Goal: Information Seeking & Learning: Compare options

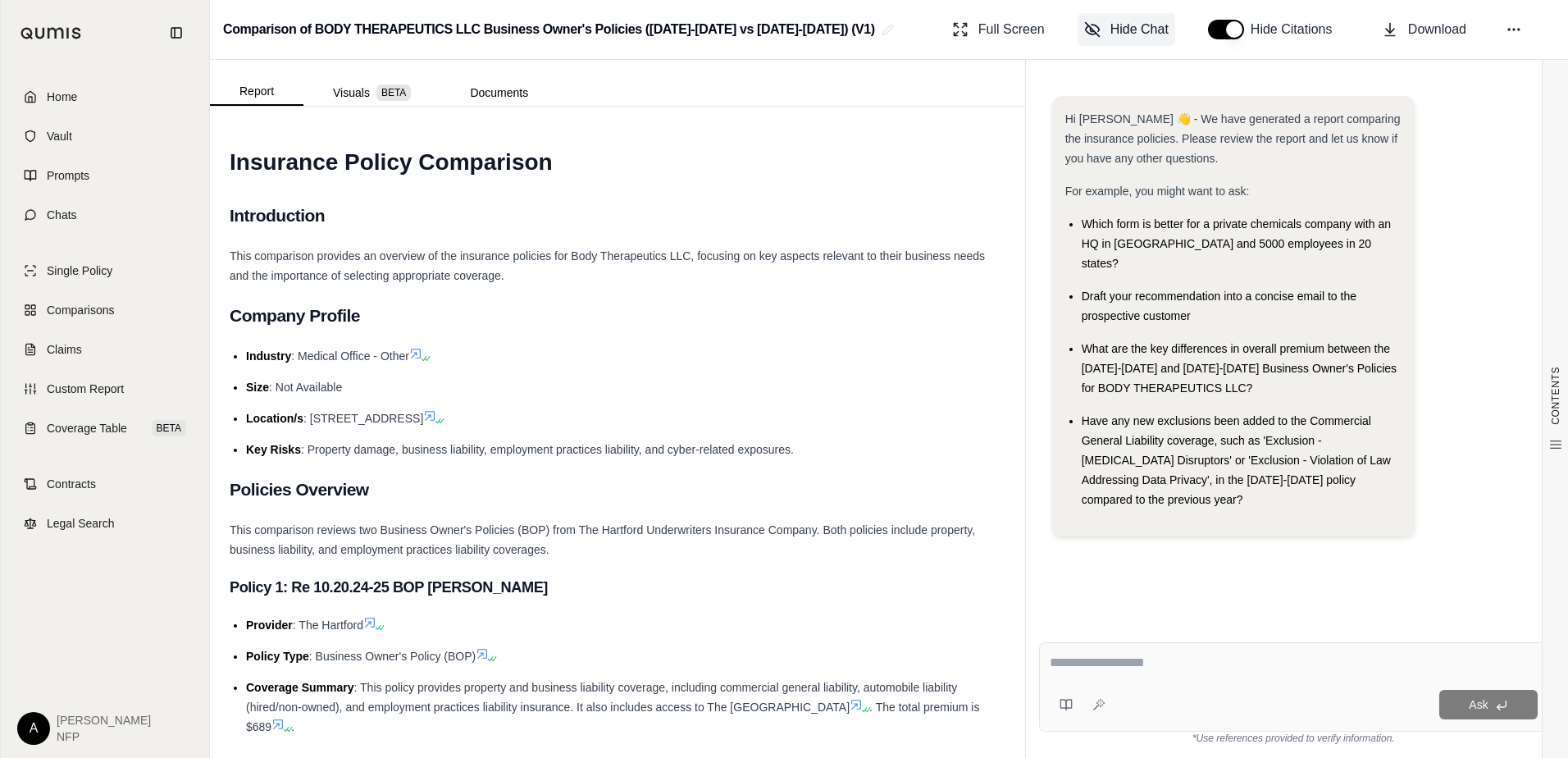
click at [1108, 22] on button "Hide Chat" at bounding box center [1126, 30] width 98 height 33
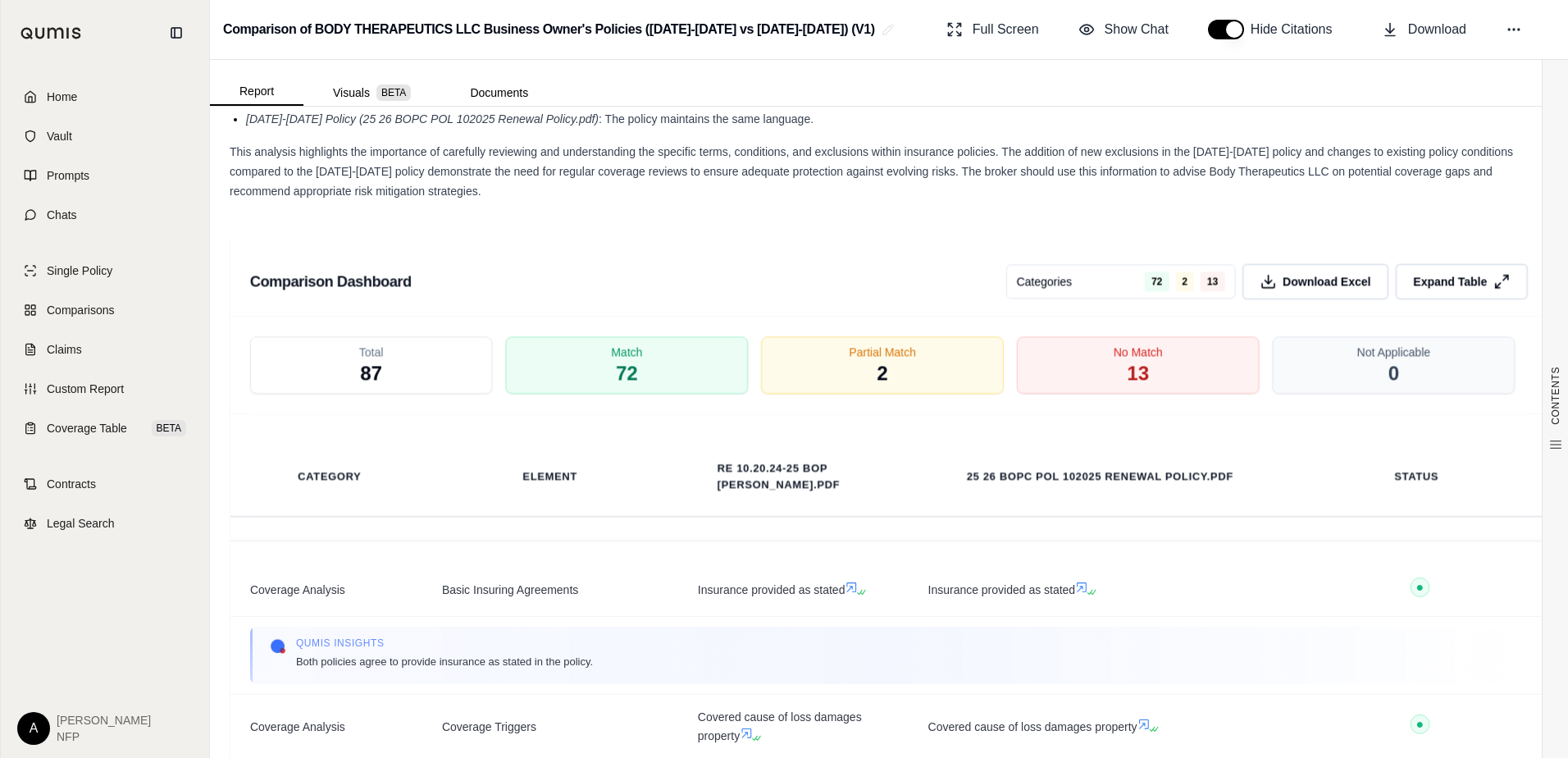
scroll to position [2869, 0]
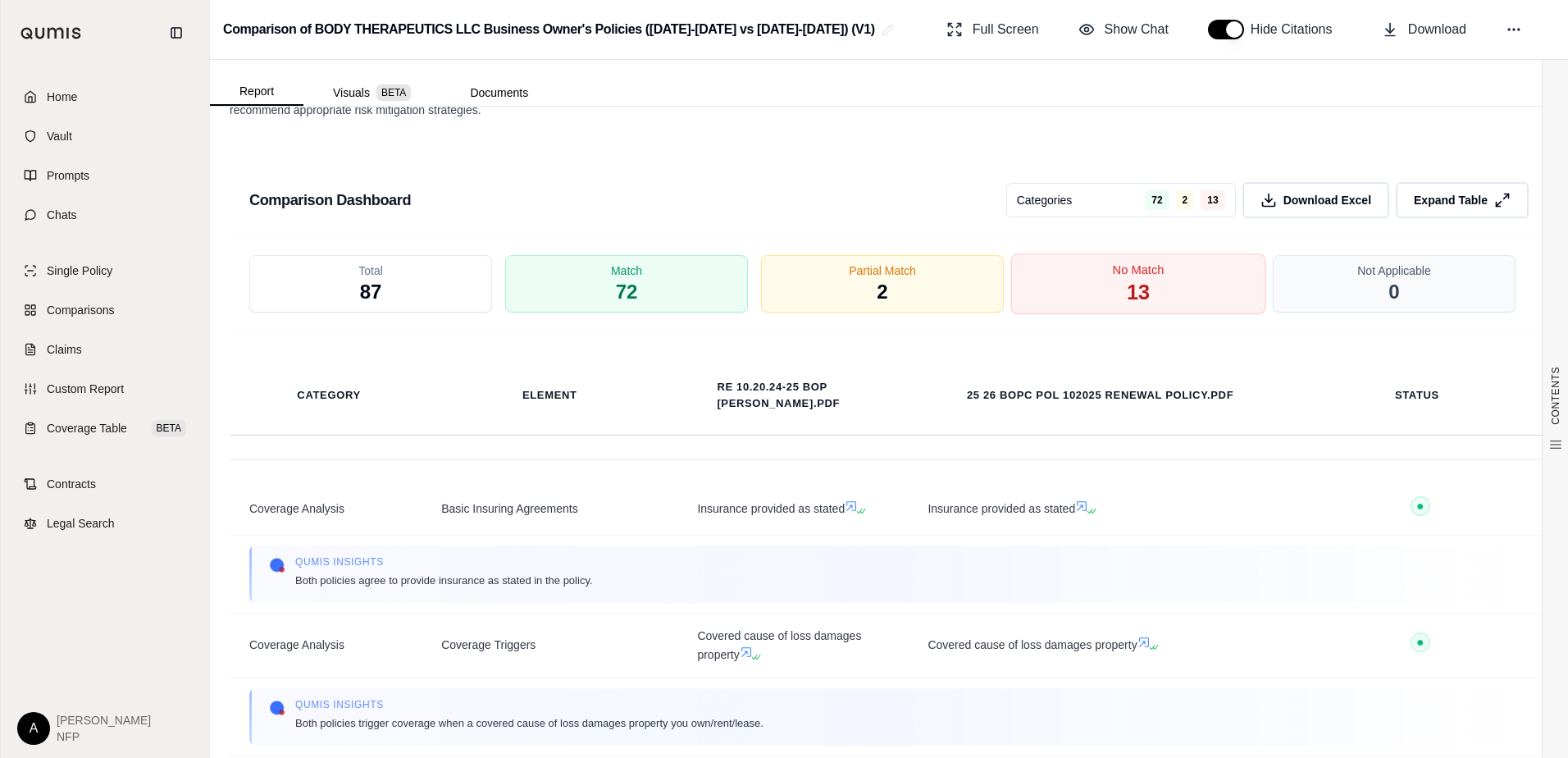
click at [1099, 286] on div "No Match 13" at bounding box center [1139, 285] width 255 height 61
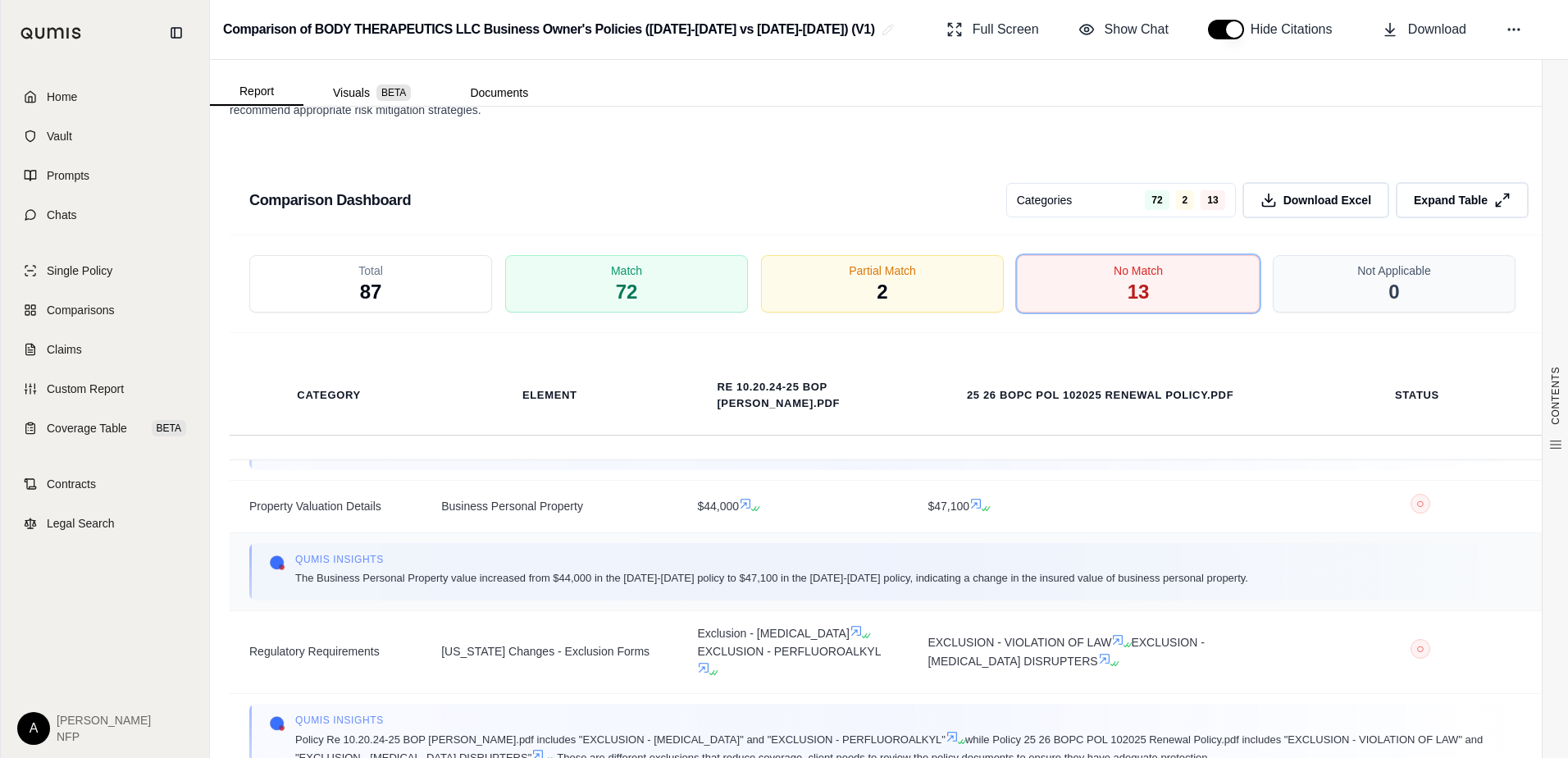
scroll to position [2951, 0]
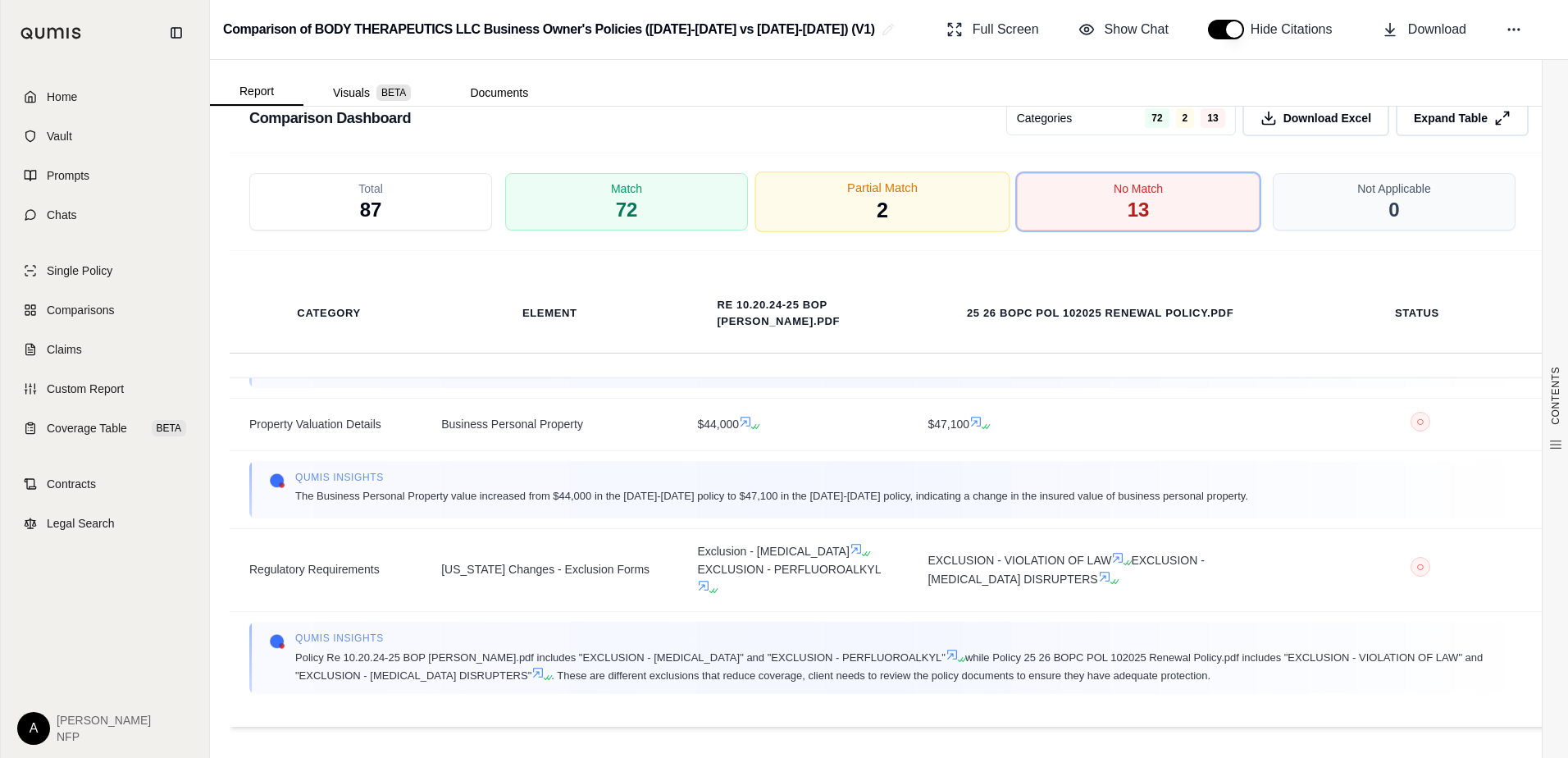
click at [896, 196] on div "Partial Match 2" at bounding box center [882, 203] width 255 height 61
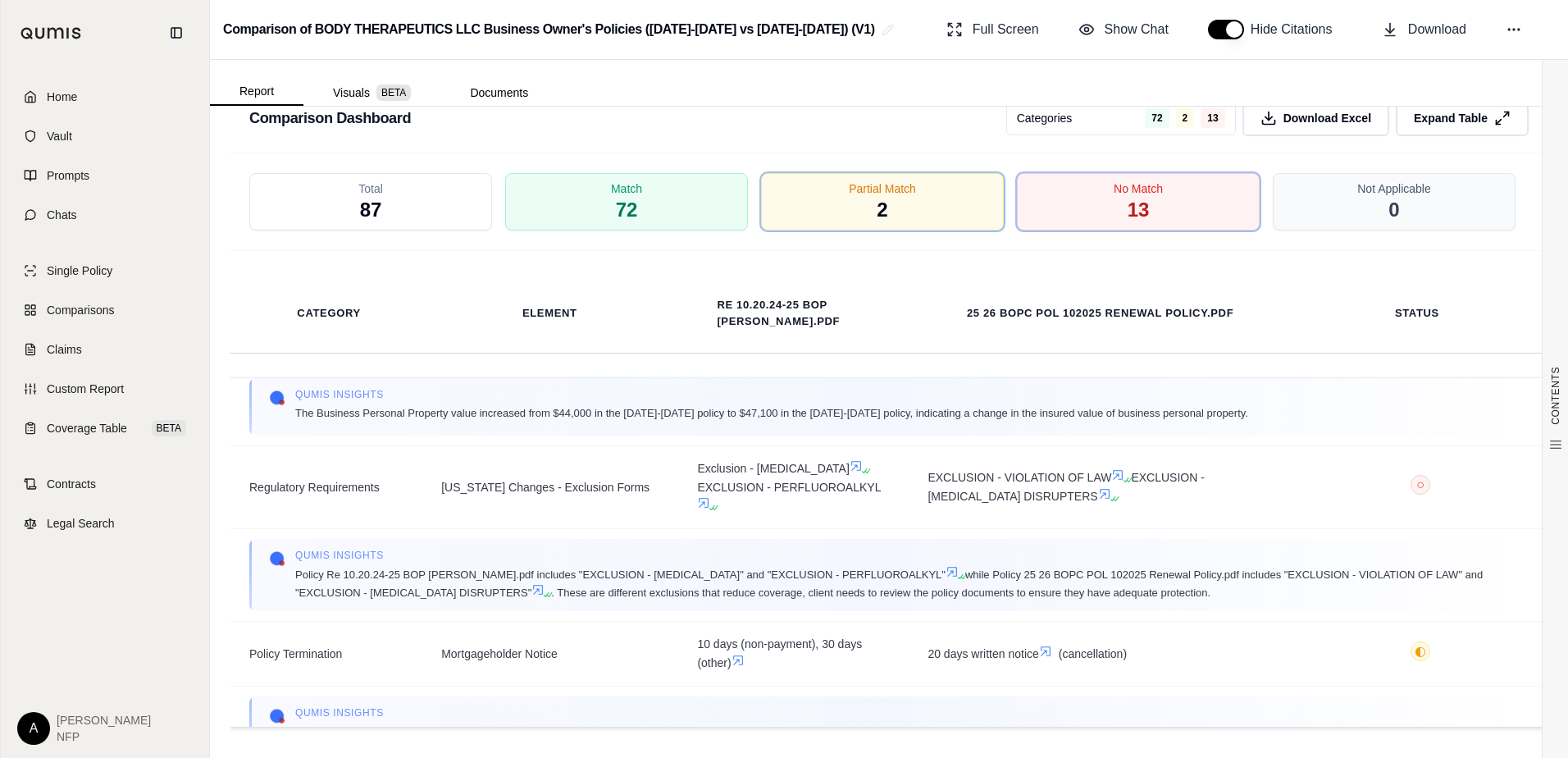
scroll to position [2141, 0]
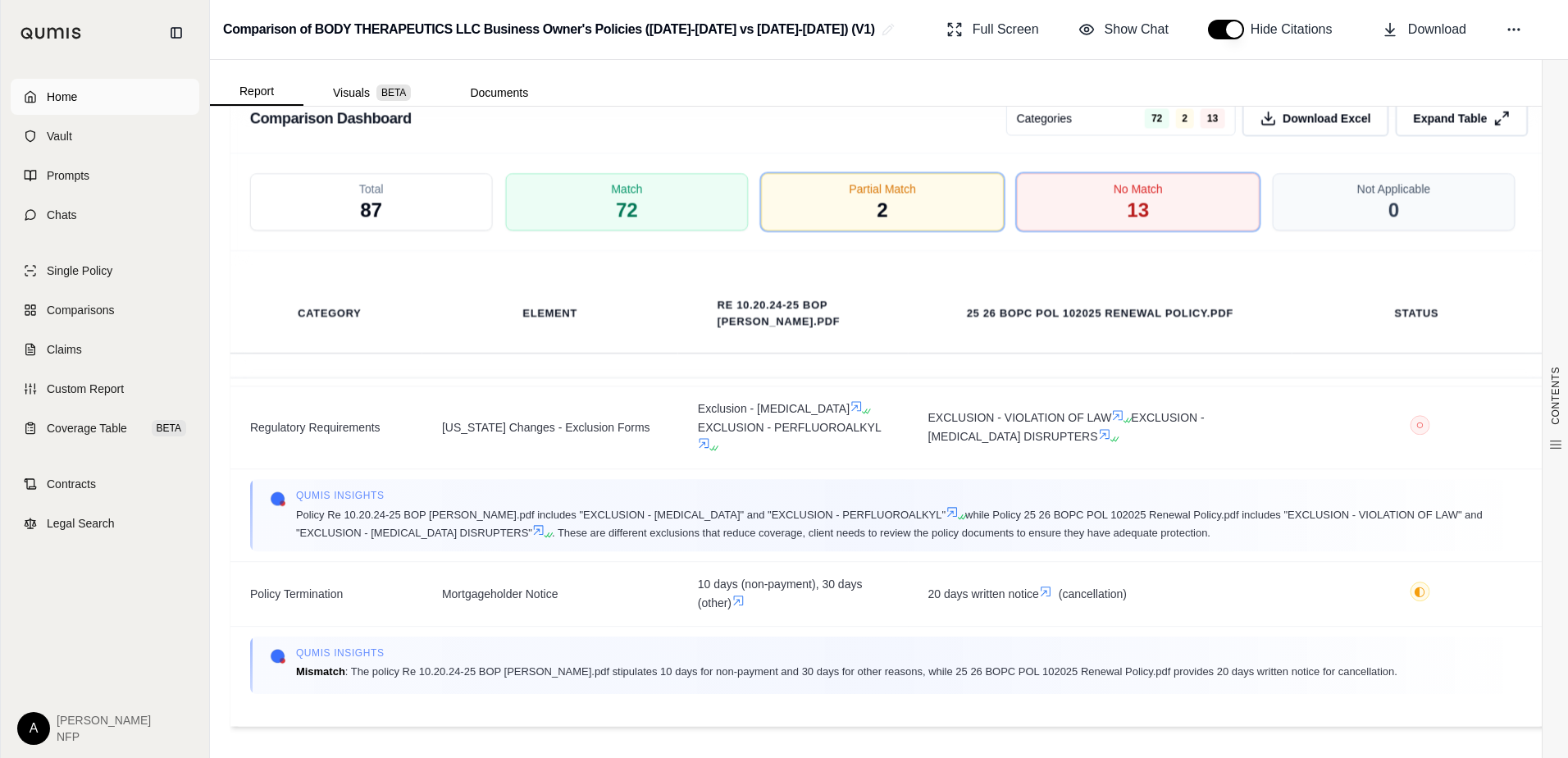
click at [57, 99] on span "Home" at bounding box center [62, 97] width 30 height 17
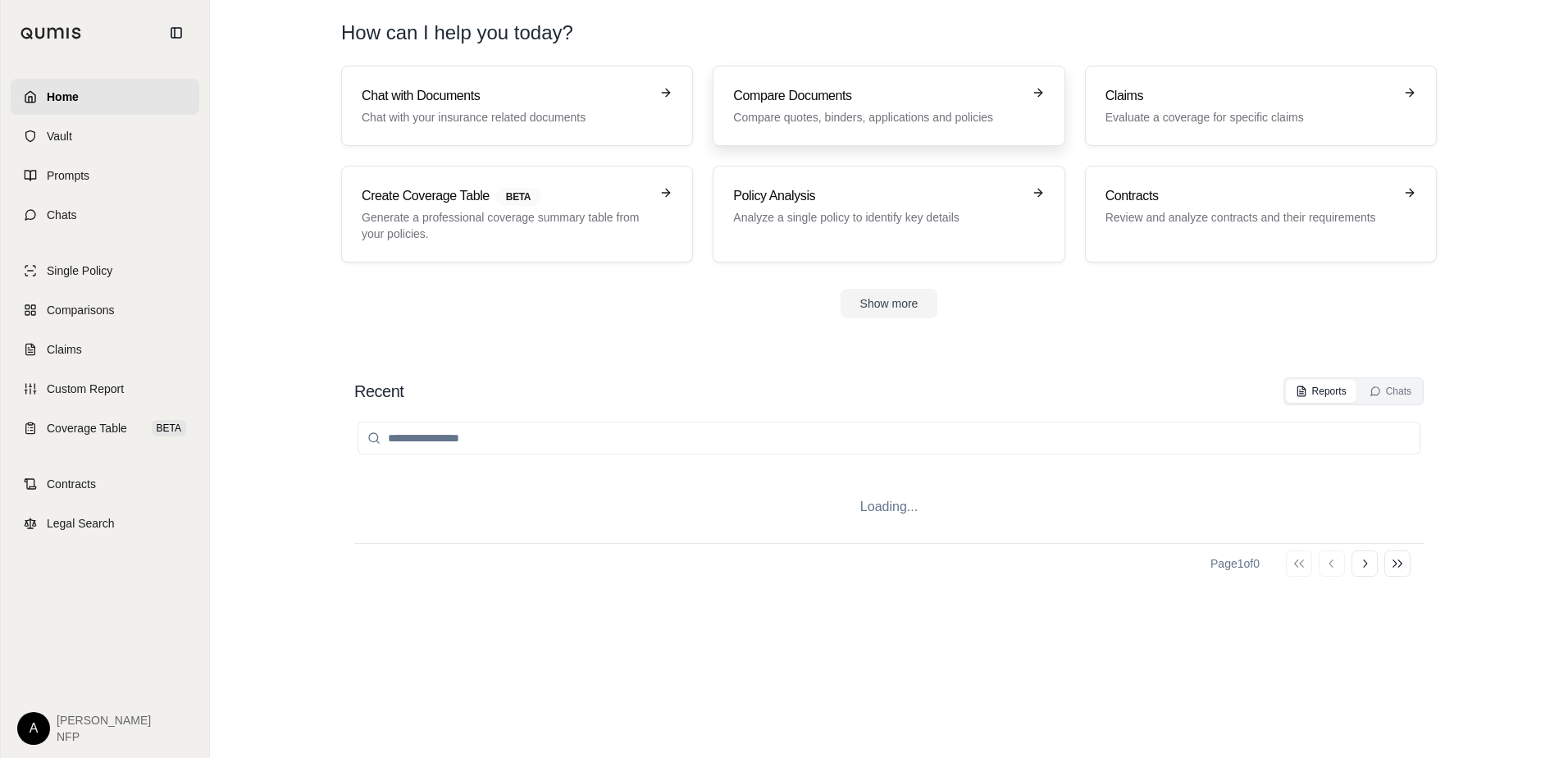
click at [947, 143] on link "Compare Documents Compare quotes, binders, applications and policies" at bounding box center [889, 105] width 352 height 80
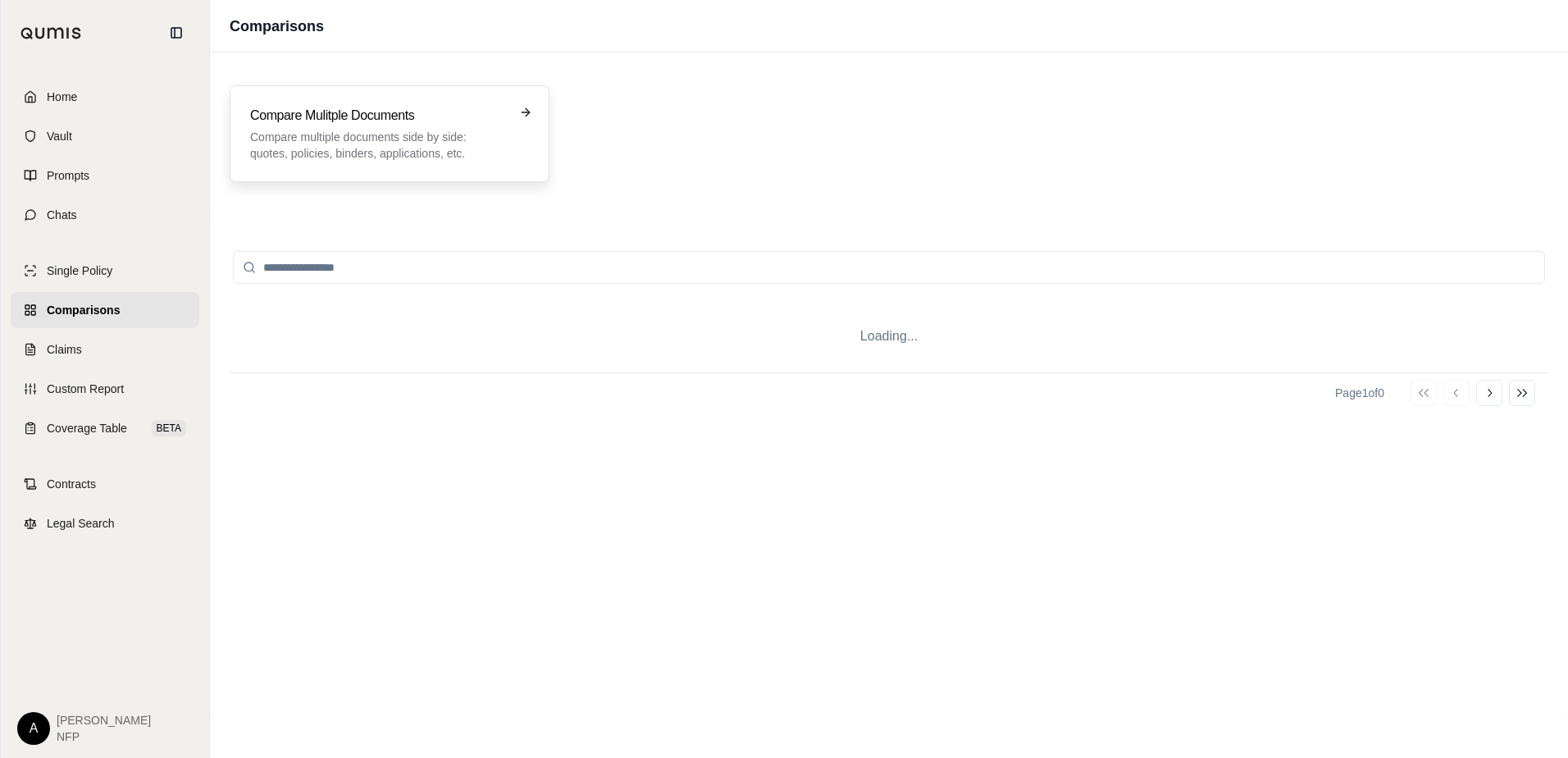
click at [407, 163] on div "Compare Mulitple Documents Compare multiple documents side by side: quotes, pol…" at bounding box center [389, 133] width 320 height 97
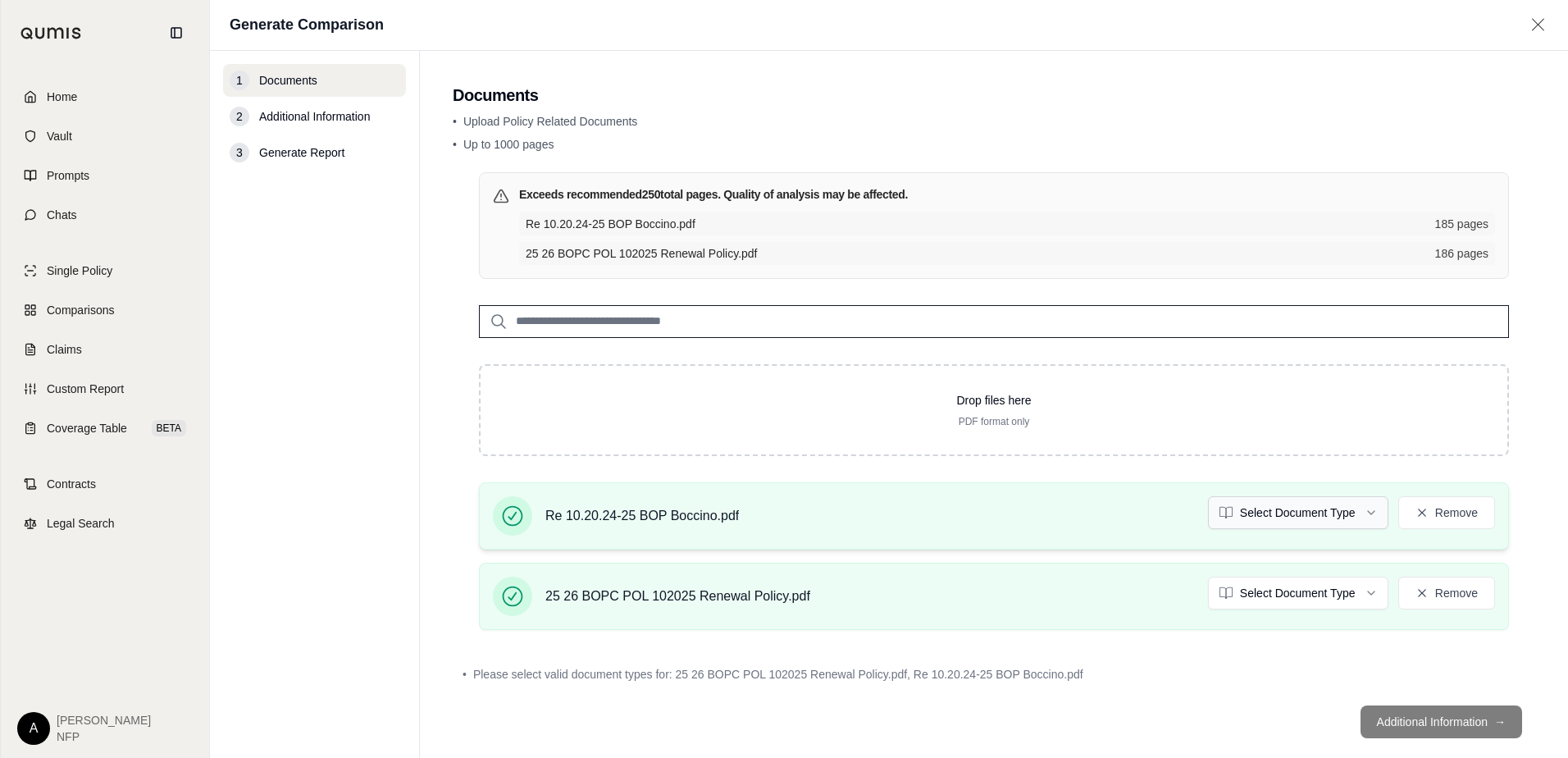
click at [1315, 507] on html "Home Vault Prompts Chats Single Policy Comparisons Claims Custom Report Coverag…" at bounding box center [784, 379] width 1568 height 758
click at [1315, 603] on html "Home Vault Prompts Chats Single Policy Comparisons Claims Custom Report Coverag…" at bounding box center [784, 379] width 1568 height 758
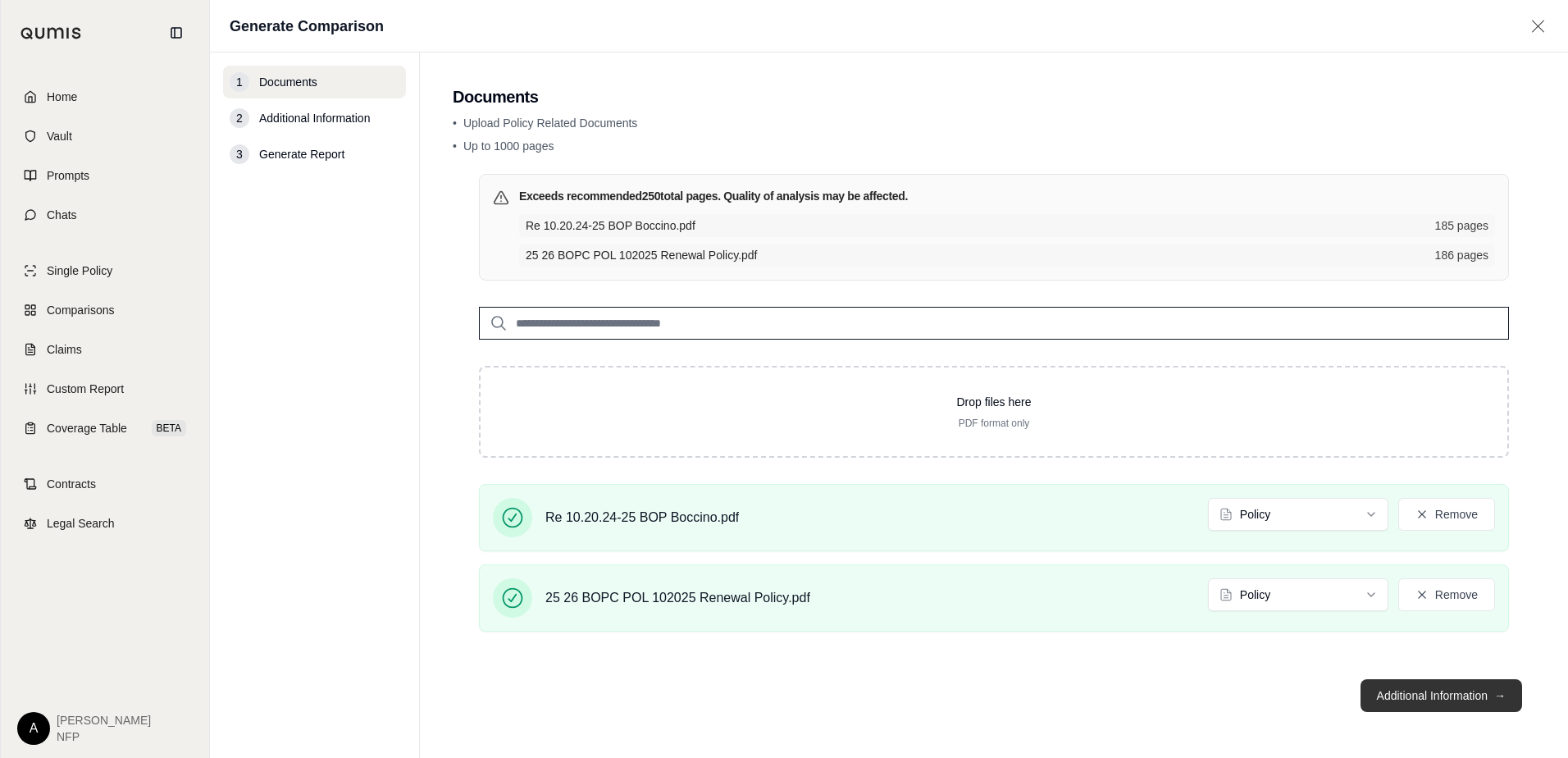
click at [1456, 685] on button "Additional Information →" at bounding box center [1442, 696] width 162 height 33
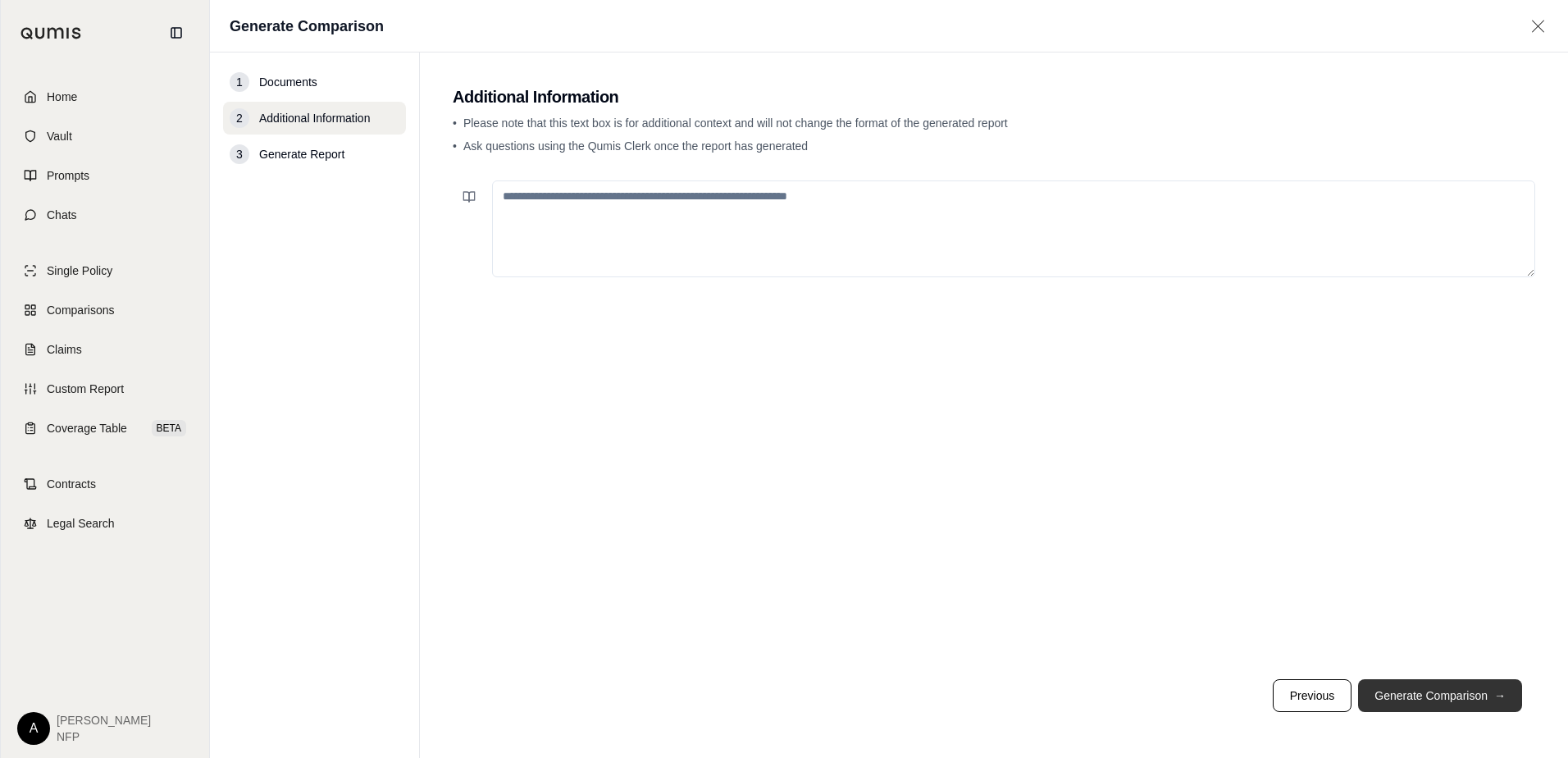
click at [1442, 700] on button "Generate Comparison →" at bounding box center [1440, 696] width 164 height 33
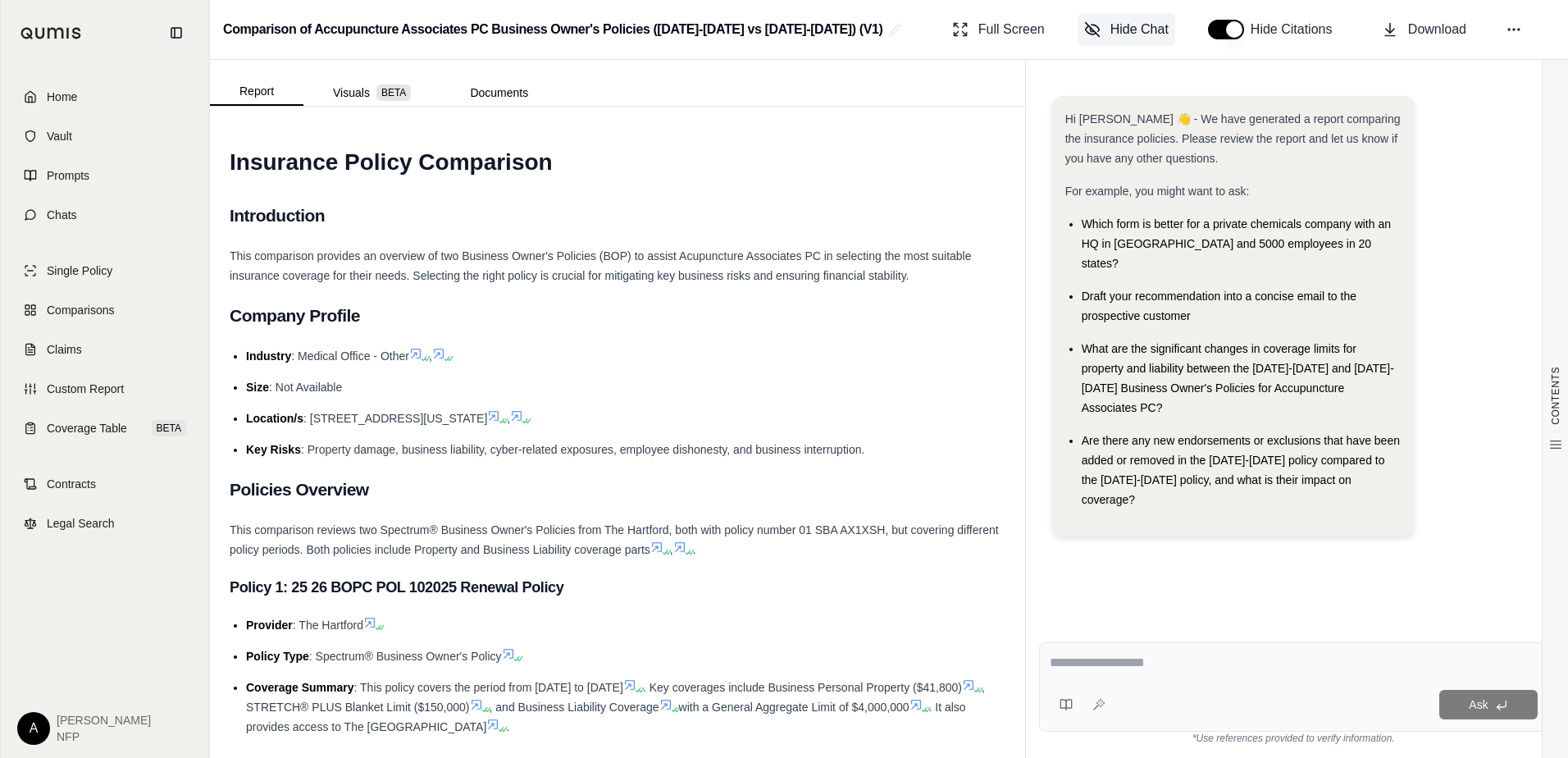
click at [1128, 24] on span "Hide Chat" at bounding box center [1139, 30] width 58 height 20
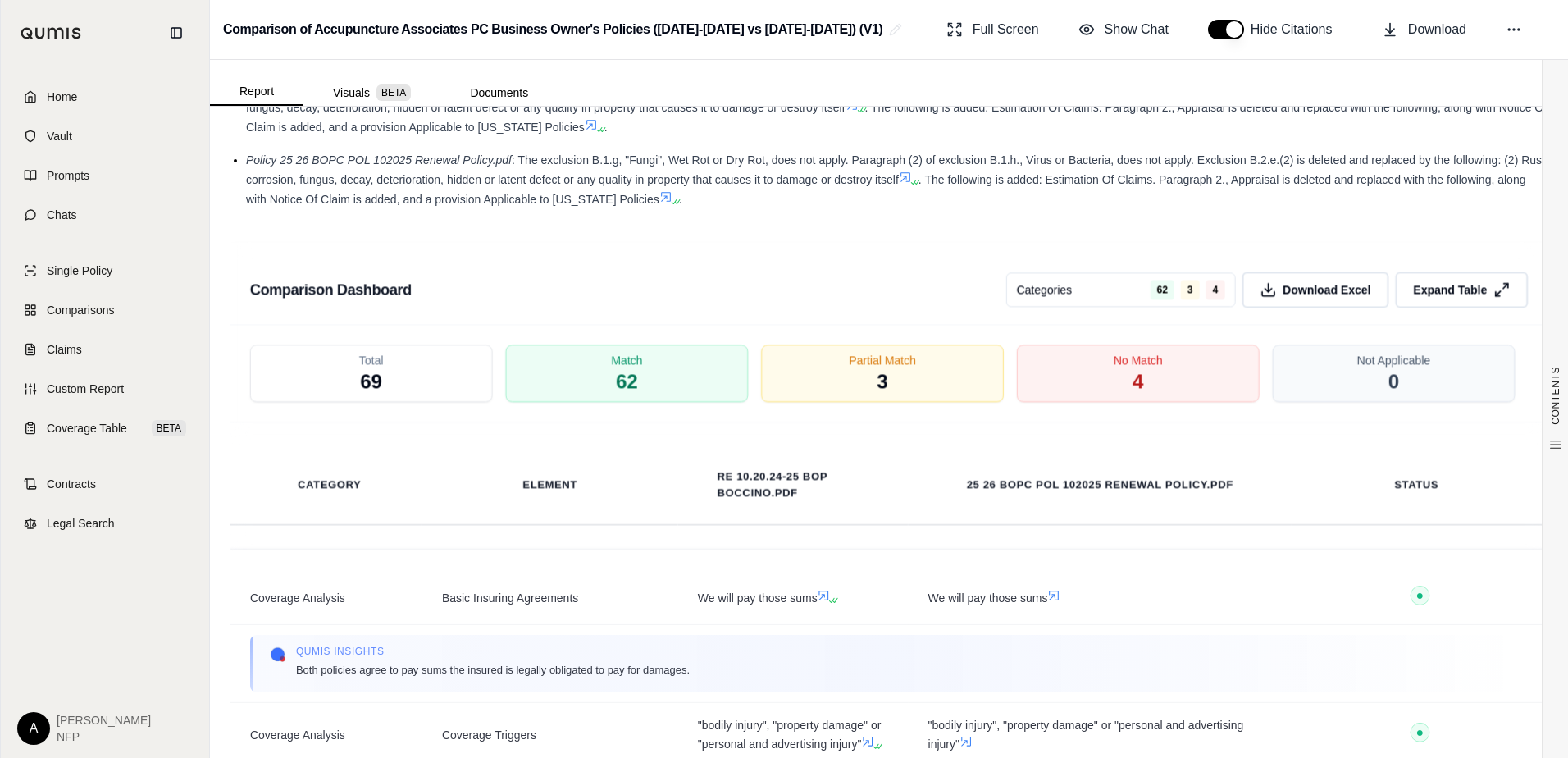
scroll to position [3200, 0]
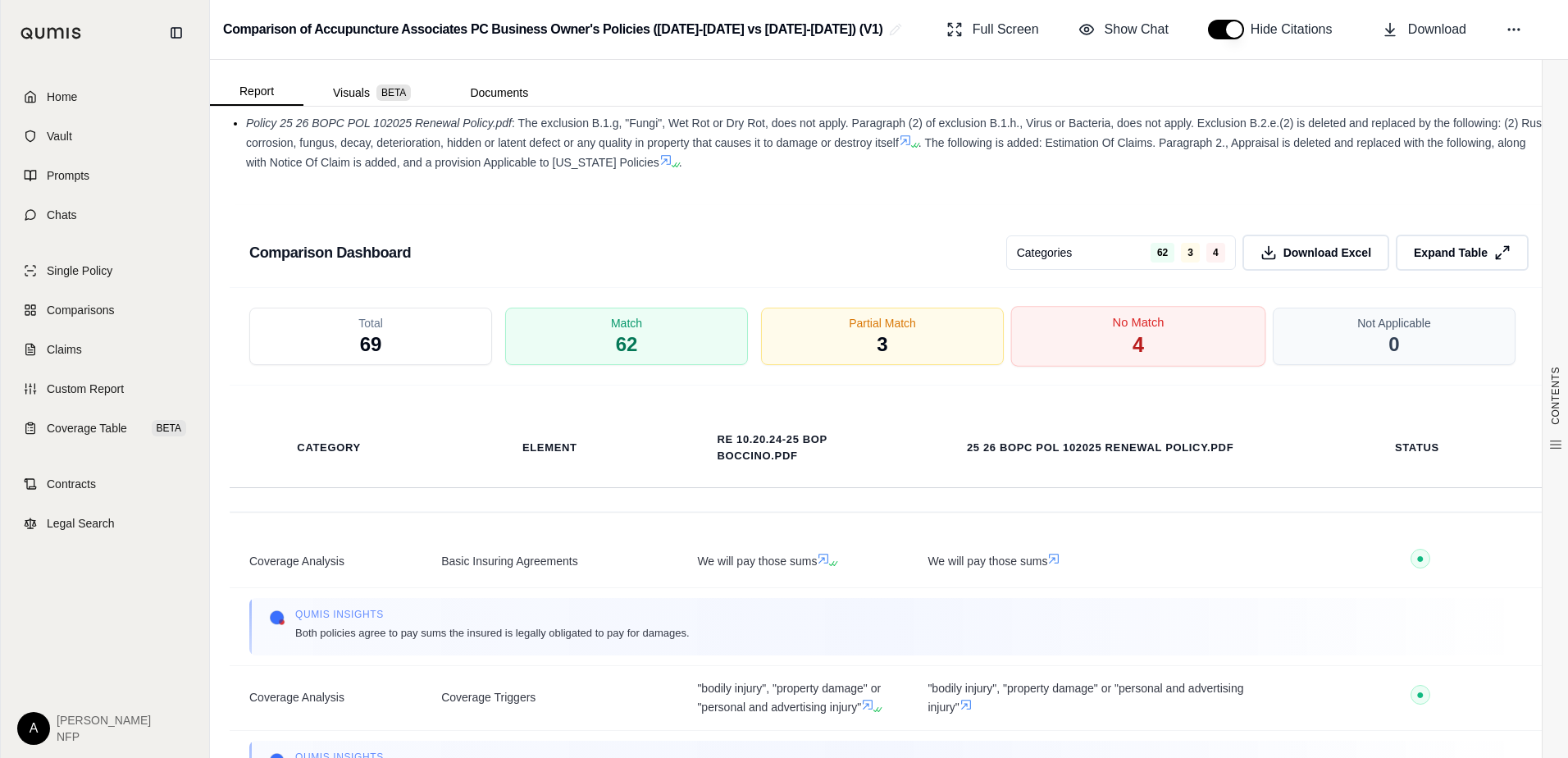
click at [1171, 313] on div "No Match 4" at bounding box center [1139, 337] width 255 height 61
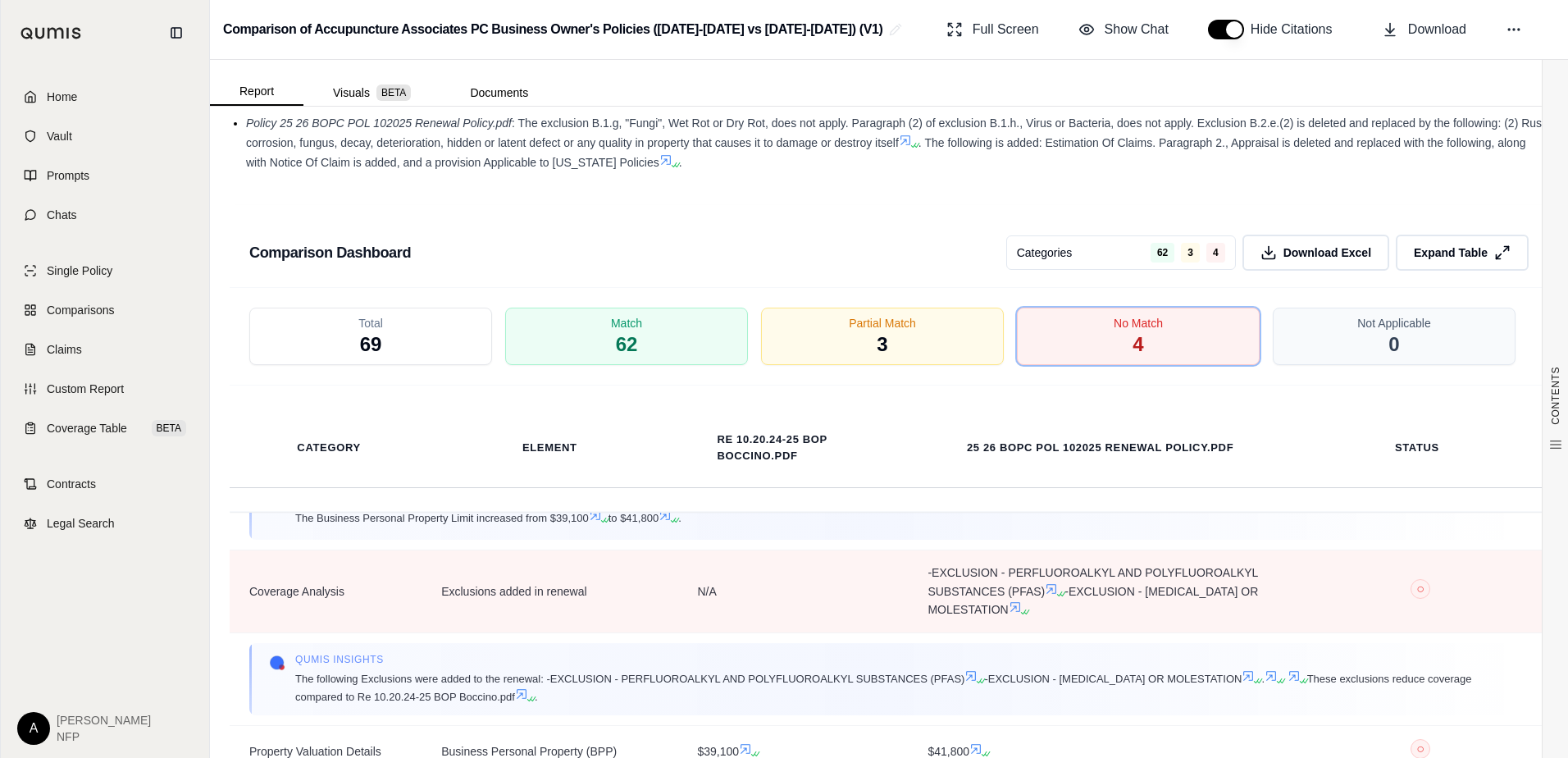
scroll to position [263, 0]
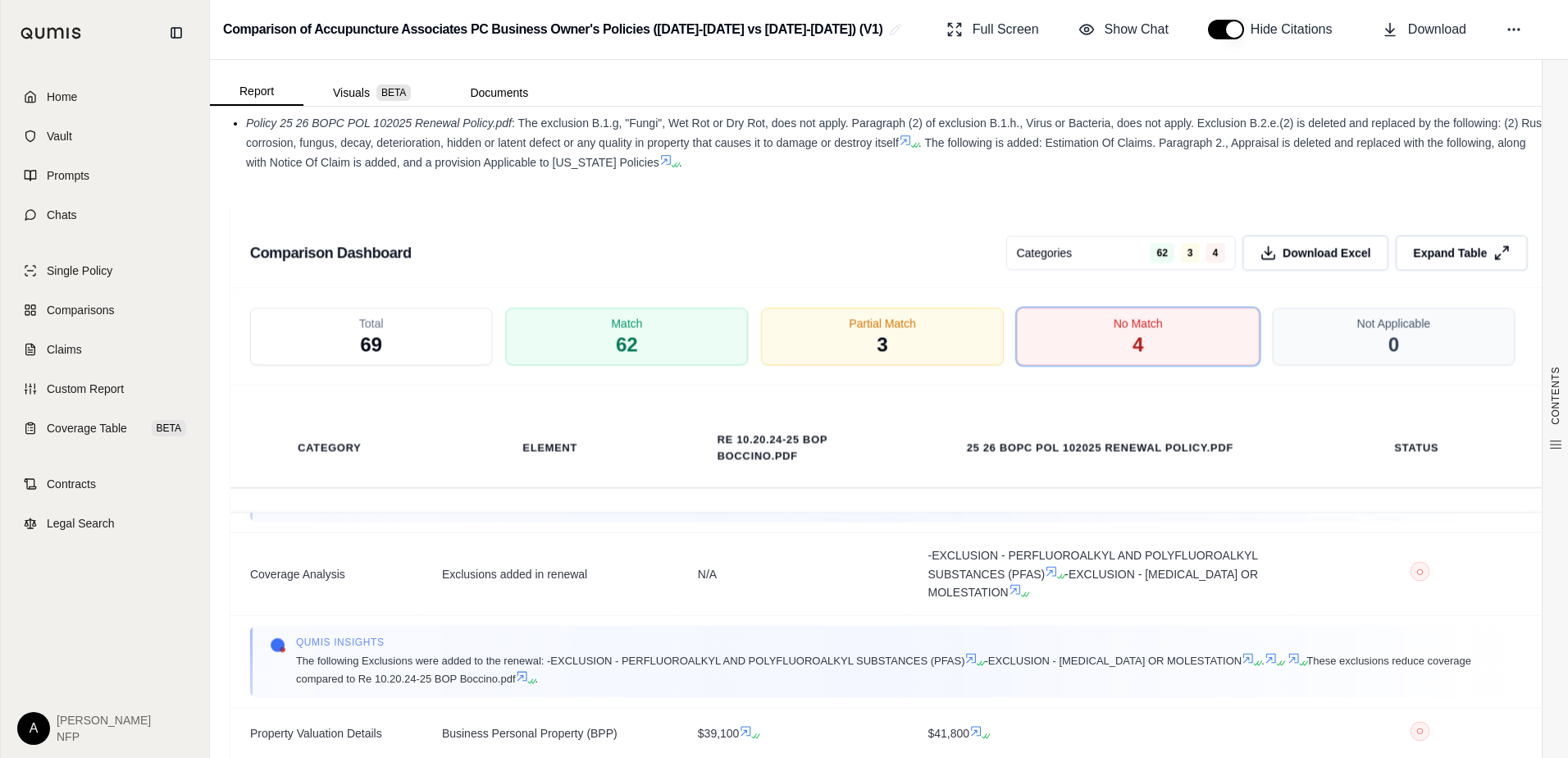
click at [183, 587] on div "Home Vault Prompts Chats Single Policy Comparisons Claims Custom Report Coverag…" at bounding box center [105, 411] width 208 height 693
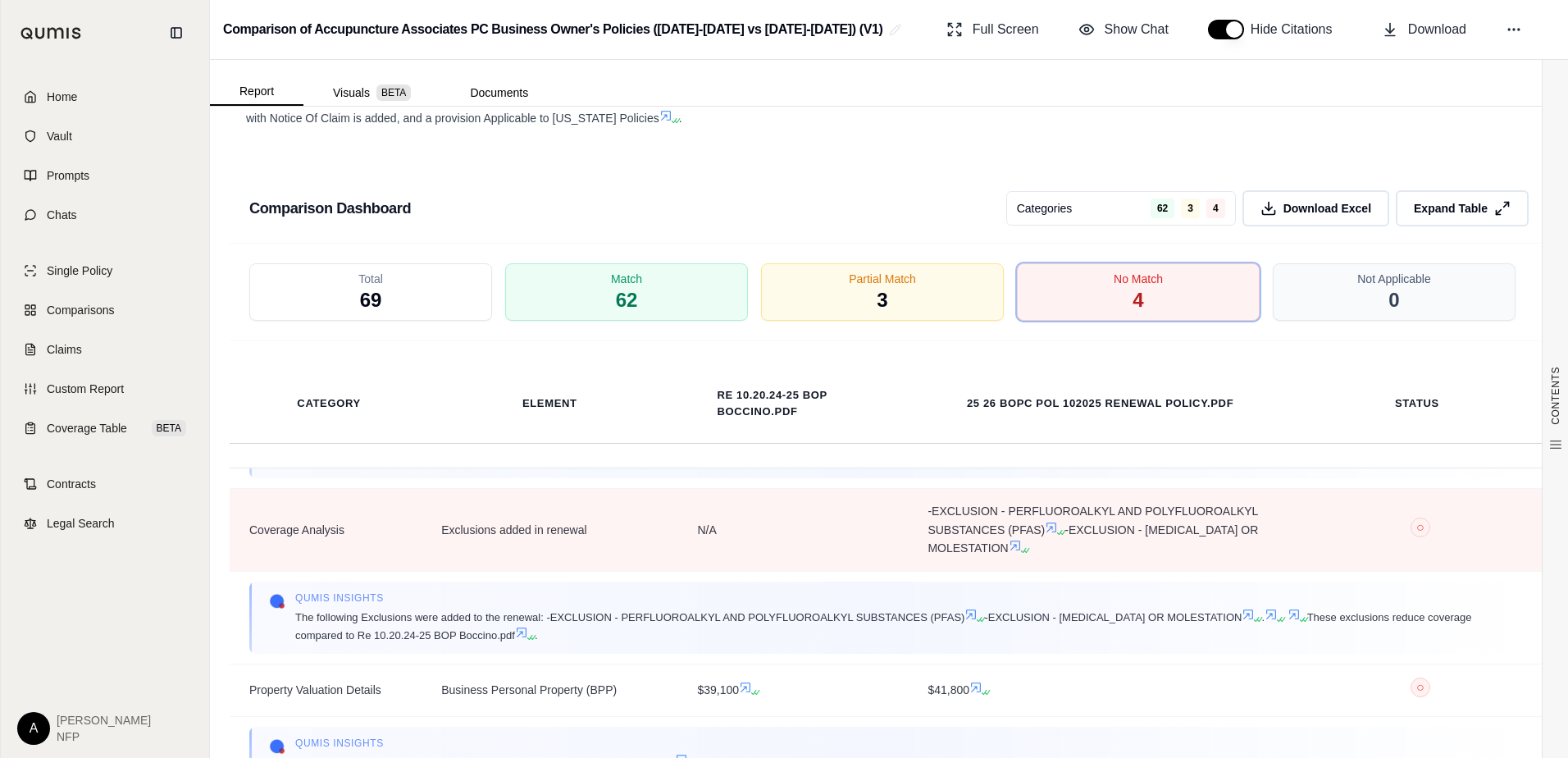
scroll to position [3282, 0]
